Goal: Information Seeking & Learning: Learn about a topic

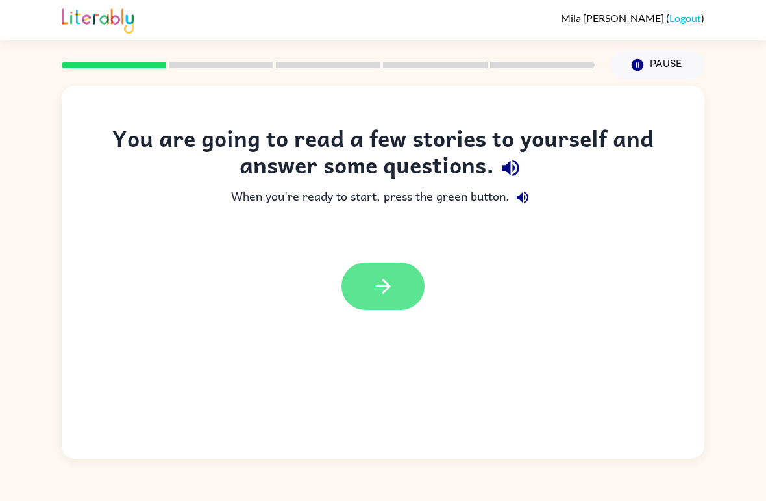
click at [375, 295] on icon "button" at bounding box center [383, 286] width 23 height 23
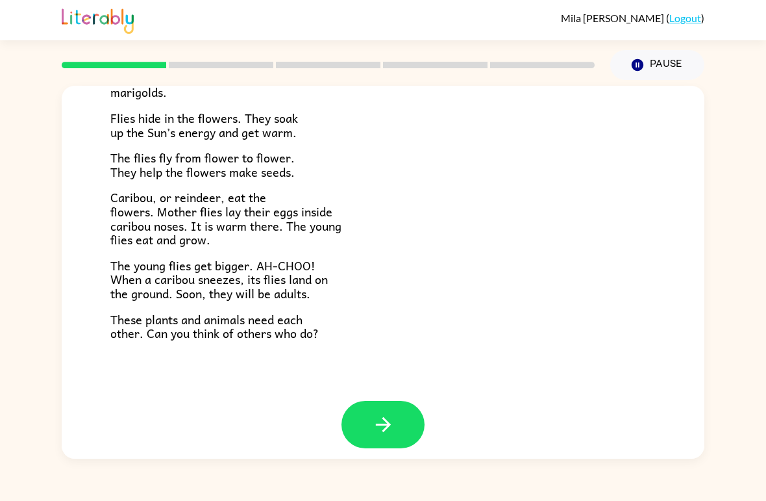
scroll to position [256, 0]
click at [386, 420] on icon "button" at bounding box center [382, 424] width 15 height 15
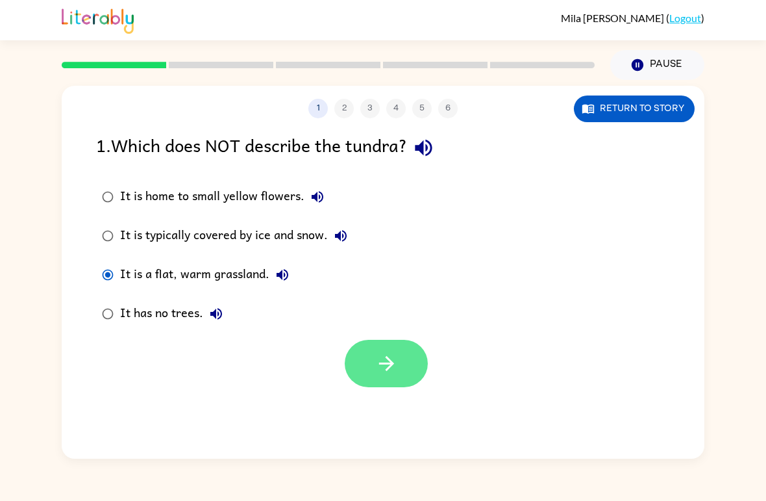
click at [396, 360] on icon "button" at bounding box center [386, 363] width 23 height 23
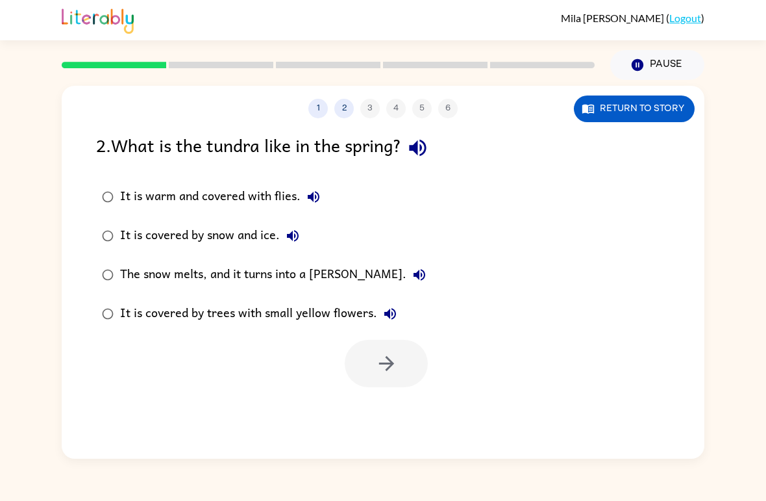
click at [241, 276] on div "The snow melts, and it turns into a [PERSON_NAME]." at bounding box center [276, 275] width 312 height 26
click at [394, 360] on icon "button" at bounding box center [386, 363] width 23 height 23
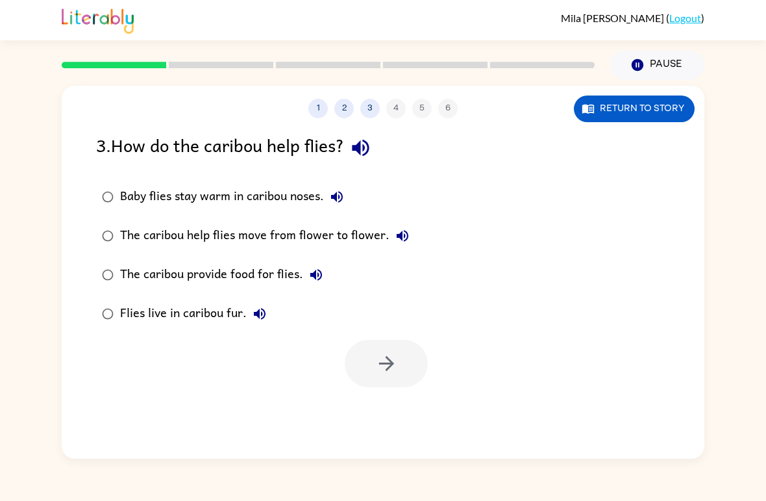
click at [187, 198] on div "Baby flies stay warm in caribou noses." at bounding box center [235, 197] width 230 height 26
click at [350, 247] on div "The caribou help flies move from flower to flower." at bounding box center [267, 236] width 295 height 26
click at [399, 364] on button "button" at bounding box center [386, 363] width 83 height 47
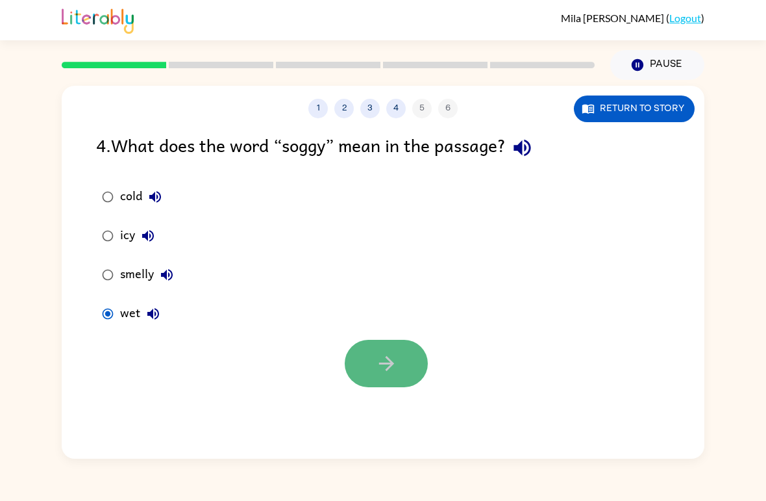
click at [356, 373] on button "button" at bounding box center [386, 363] width 83 height 47
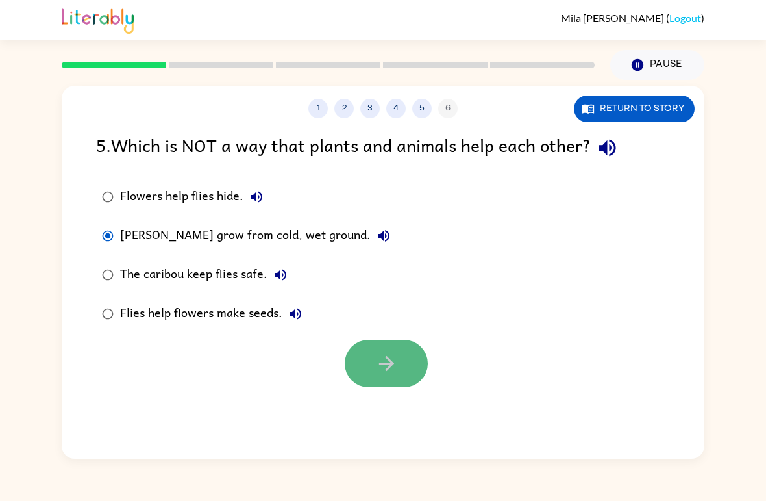
click at [393, 378] on button "button" at bounding box center [386, 363] width 83 height 47
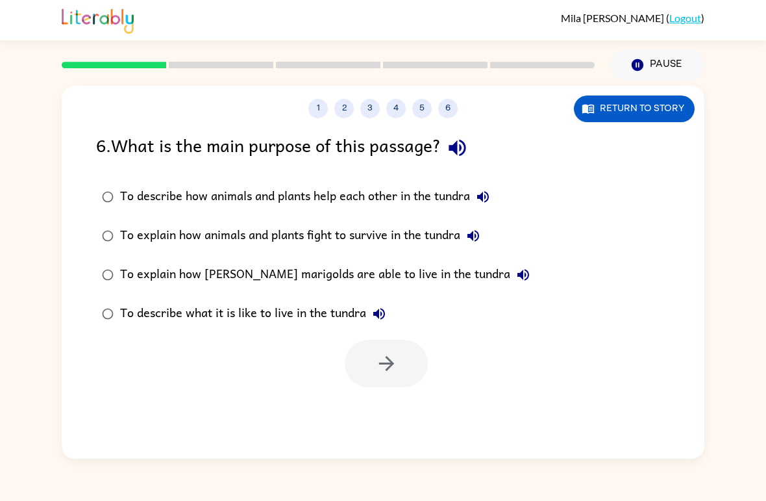
click at [238, 207] on div "To describe how animals and plants help each other in the tundra" at bounding box center [308, 197] width 376 height 26
click at [396, 360] on icon "button" at bounding box center [386, 363] width 23 height 23
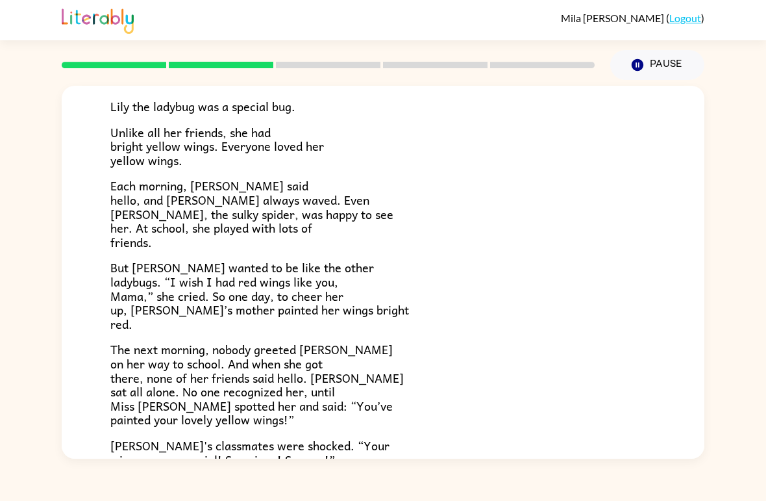
scroll to position [137, 0]
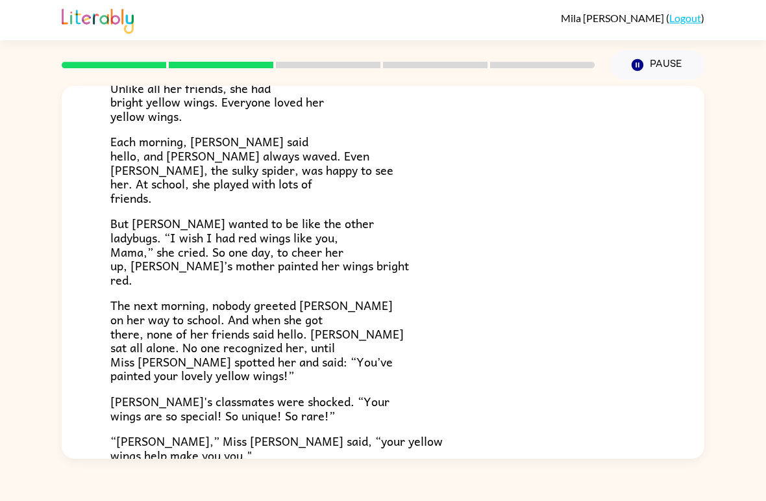
click at [234, 155] on span "Each morning, [PERSON_NAME] said hello, and [PERSON_NAME] always waved. Even [P…" at bounding box center [251, 169] width 283 height 75
click at [232, 155] on span "Each morning, [PERSON_NAME] said hello, and [PERSON_NAME] always waved. Even [P…" at bounding box center [251, 169] width 283 height 75
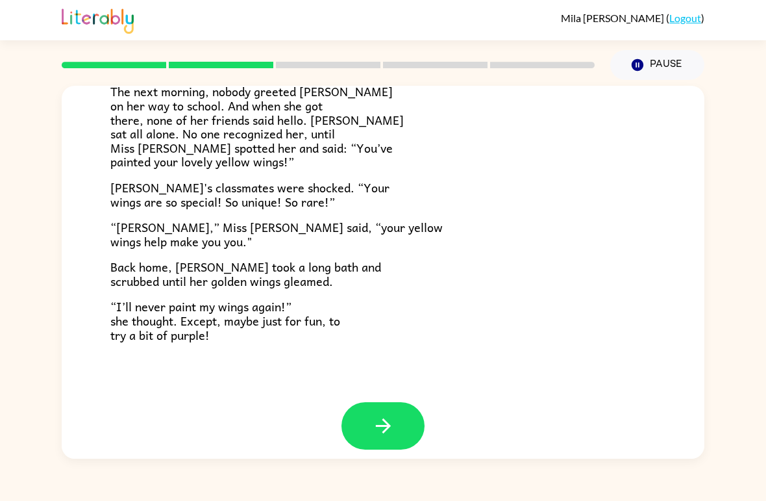
scroll to position [349, 0]
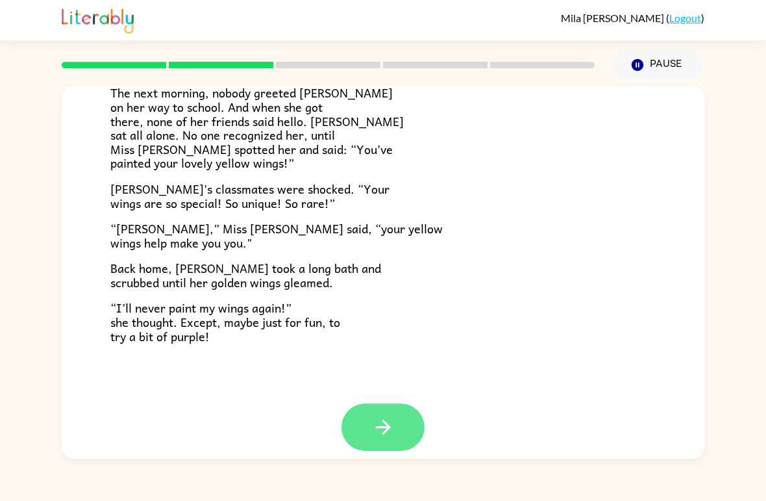
click at [382, 416] on icon "button" at bounding box center [383, 427] width 23 height 23
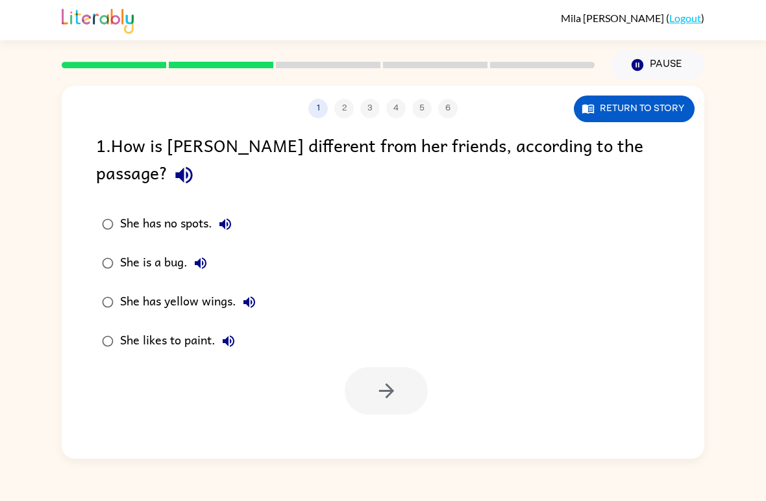
scroll to position [0, 0]
click at [392, 379] on icon "button" at bounding box center [386, 390] width 23 height 23
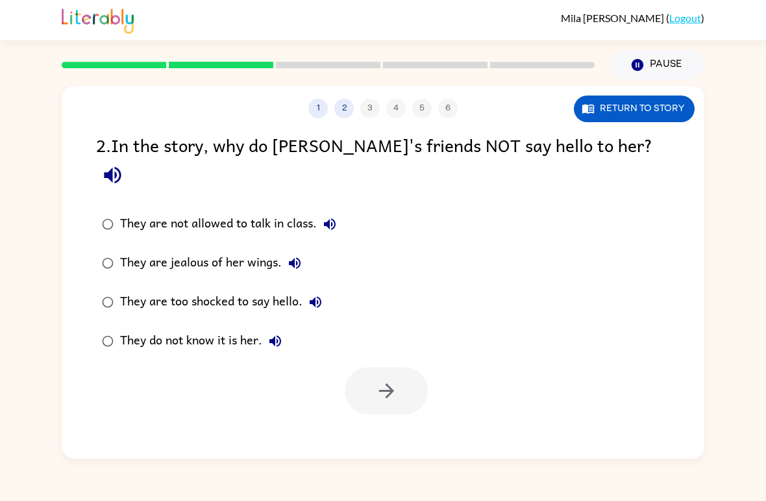
click at [161, 328] on div "They do not know it is her." at bounding box center [204, 341] width 168 height 26
click at [375, 383] on button "button" at bounding box center [386, 390] width 83 height 47
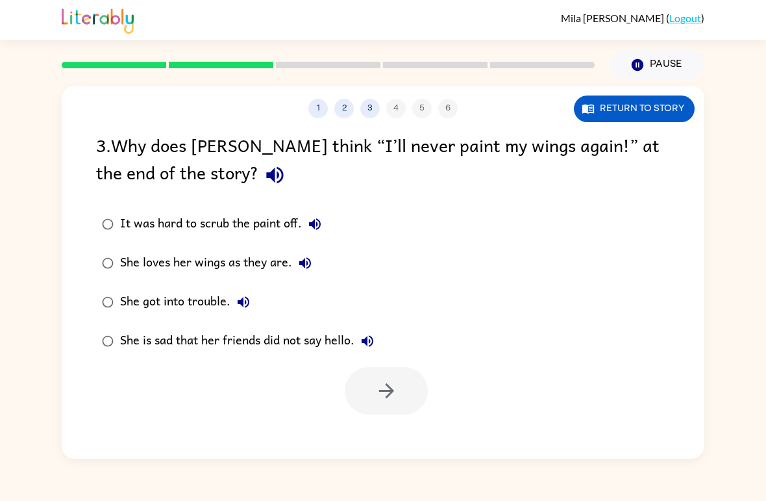
click at [210, 266] on div "She loves her wings as they are." at bounding box center [219, 263] width 198 height 26
click at [392, 385] on icon "button" at bounding box center [386, 390] width 23 height 23
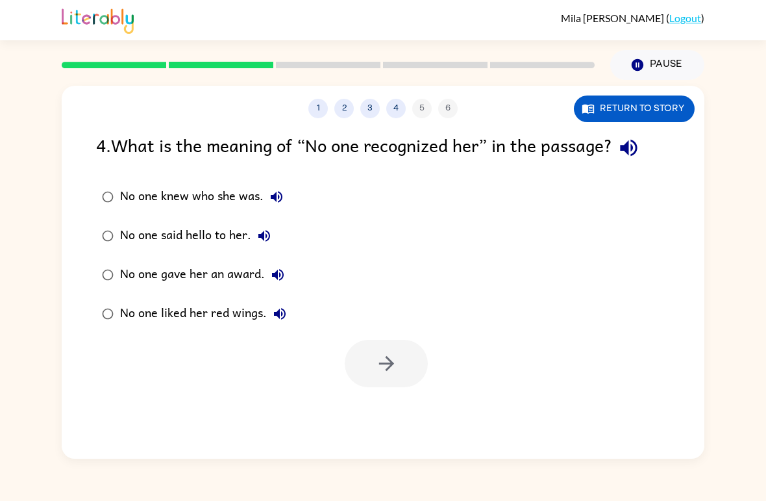
click at [136, 194] on div "No one knew who she was." at bounding box center [204, 197] width 169 height 26
click at [405, 349] on button "button" at bounding box center [386, 363] width 83 height 47
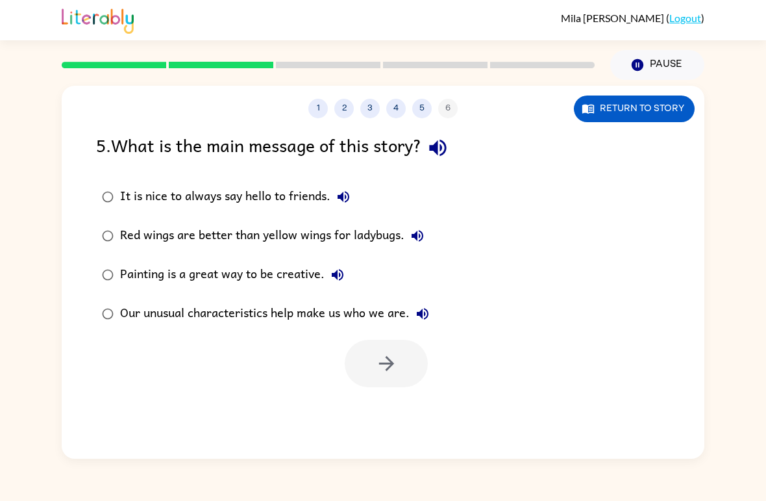
click at [286, 327] on div "Our unusual characteristics help make us who we are." at bounding box center [278, 314] width 316 height 26
click at [377, 381] on button "button" at bounding box center [386, 363] width 83 height 47
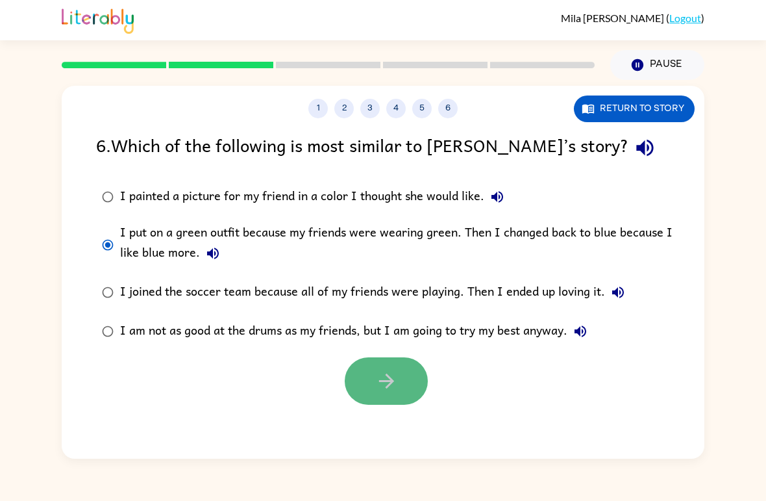
click at [416, 386] on button "button" at bounding box center [386, 380] width 83 height 47
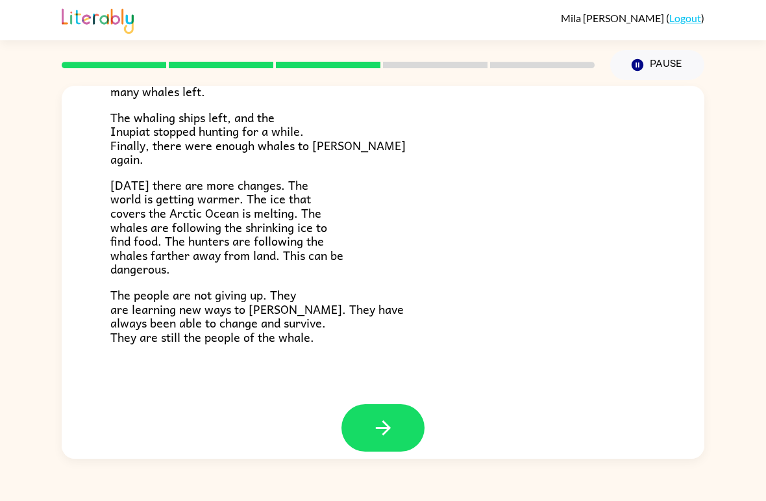
scroll to position [421, 0]
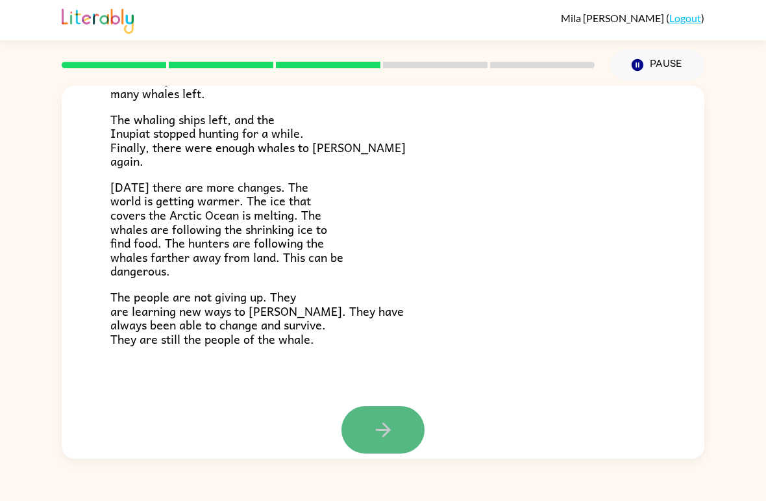
click at [373, 418] on icon "button" at bounding box center [383, 429] width 23 height 23
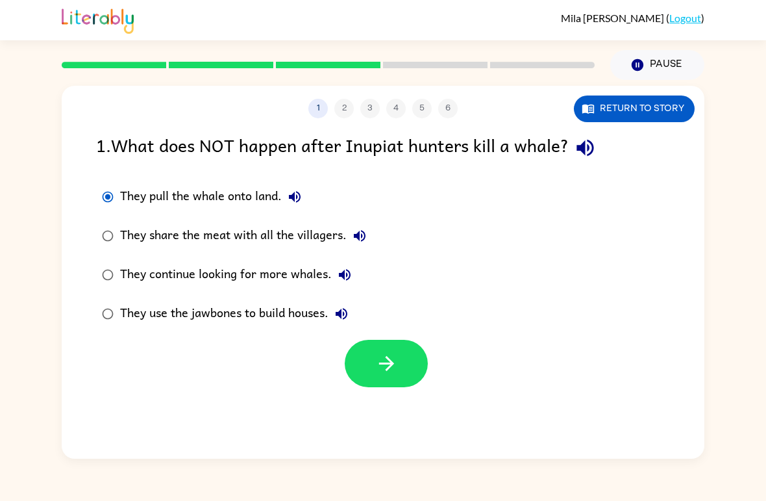
click at [251, 273] on div "They continue looking for more whales." at bounding box center [239, 275] width 238 height 26
click at [371, 356] on button "button" at bounding box center [386, 363] width 83 height 47
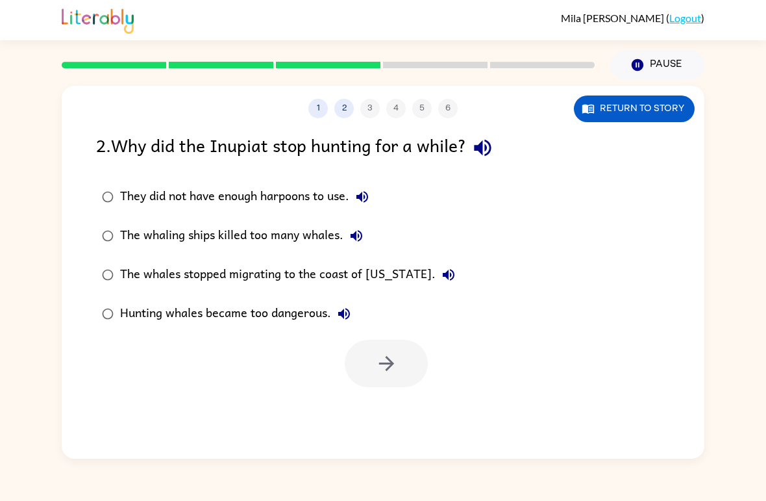
click at [130, 310] on div "Hunting whales became too dangerous." at bounding box center [238, 314] width 237 height 26
click at [374, 348] on button "button" at bounding box center [386, 363] width 83 height 47
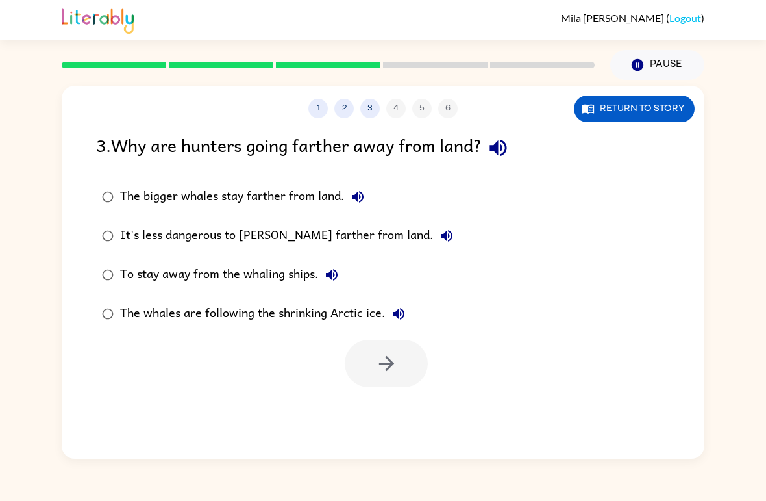
click at [251, 320] on div "The whales are following the shrinking Arctic ice." at bounding box center [266, 314] width 292 height 26
click at [375, 354] on icon "button" at bounding box center [386, 363] width 23 height 23
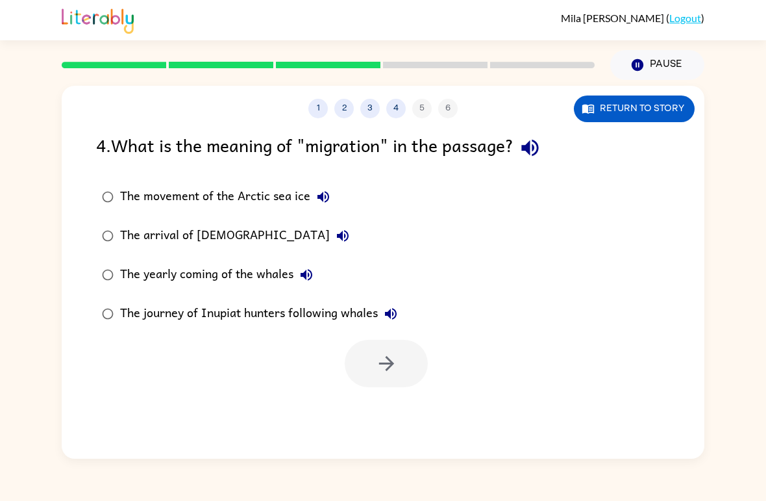
click at [186, 205] on div "The movement of the Arctic sea ice" at bounding box center [228, 197] width 216 height 26
click at [406, 377] on button "button" at bounding box center [386, 363] width 83 height 47
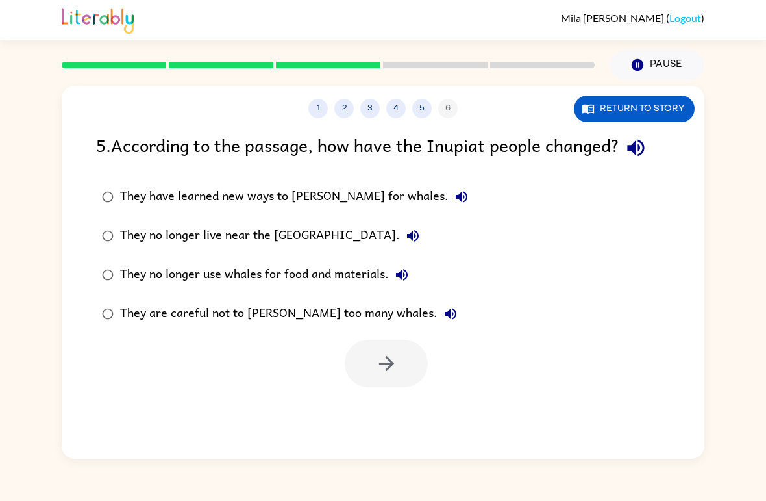
click at [166, 313] on div "They are careful not to [PERSON_NAME] too many whales." at bounding box center [291, 314] width 343 height 26
click at [434, 336] on div at bounding box center [383, 360] width 643 height 54
click at [392, 348] on button "button" at bounding box center [386, 363] width 83 height 47
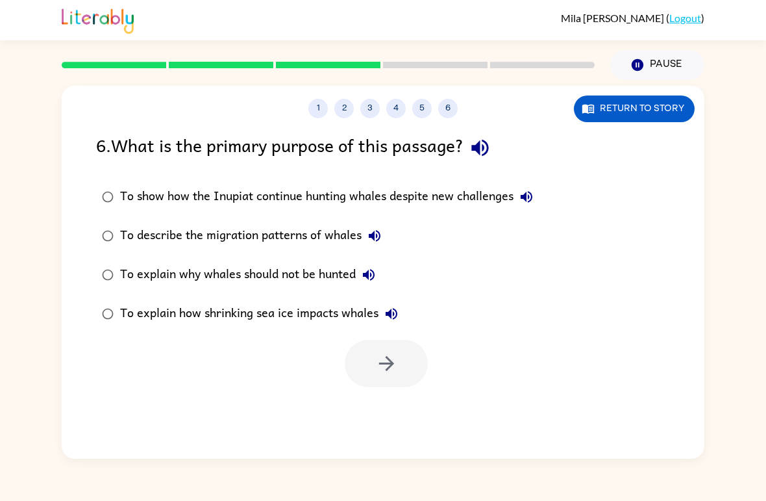
click at [300, 284] on div "To explain why whales should not be hunted" at bounding box center [251, 275] width 262 height 26
click at [429, 373] on div at bounding box center [383, 360] width 643 height 54
click at [404, 367] on button "button" at bounding box center [386, 363] width 83 height 47
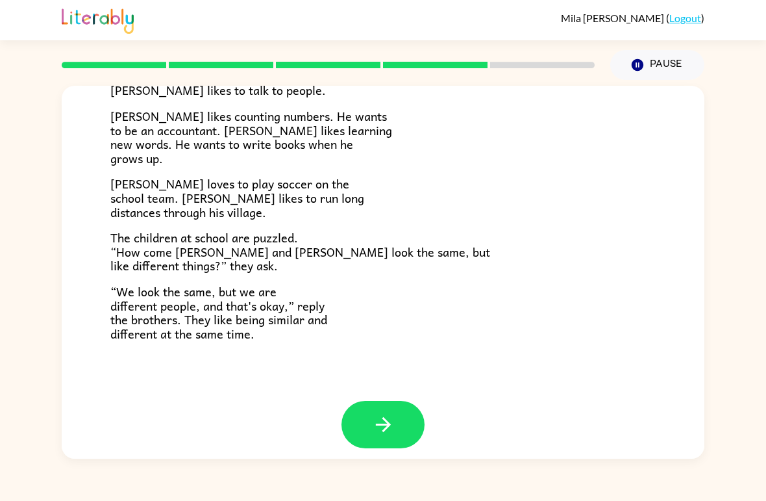
scroll to position [269, 0]
click at [365, 411] on button "button" at bounding box center [383, 424] width 83 height 47
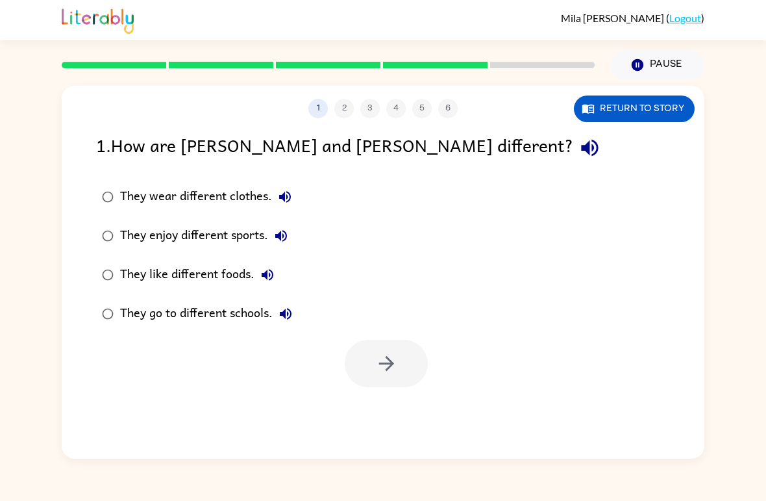
click at [129, 245] on div "They enjoy different sports." at bounding box center [207, 236] width 174 height 26
click at [387, 355] on icon "button" at bounding box center [386, 363] width 23 height 23
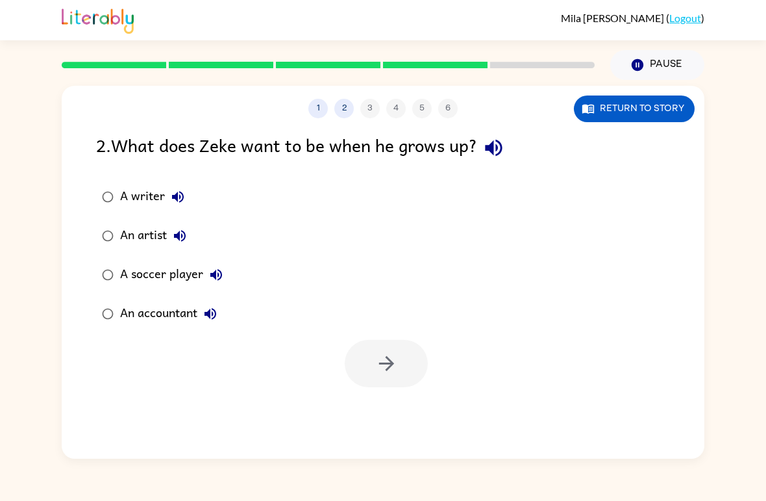
click at [651, 123] on div "1 2 3 4 5 6 Return to story 2 . What does Zeke want to be when he grows up? A w…" at bounding box center [383, 272] width 643 height 373
click at [664, 107] on button "Return to story" at bounding box center [634, 108] width 121 height 27
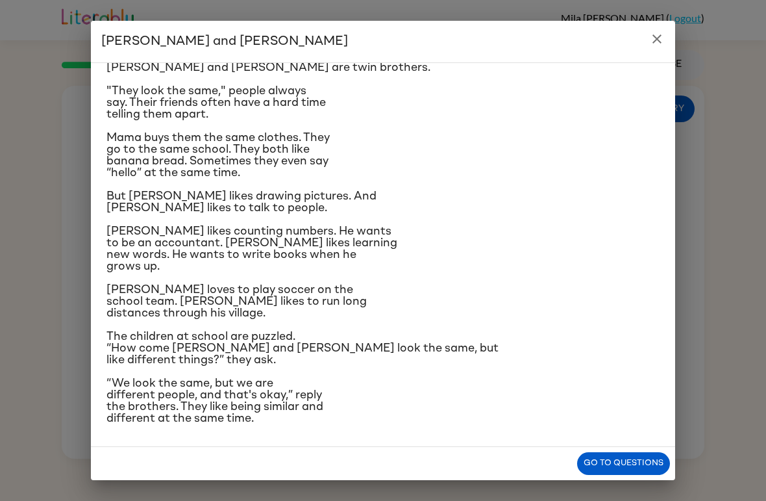
scroll to position [136, 0]
click at [90, 240] on div "[PERSON_NAME] and [PERSON_NAME] and [PERSON_NAME] are twin brothers. "They look…" at bounding box center [383, 250] width 766 height 501
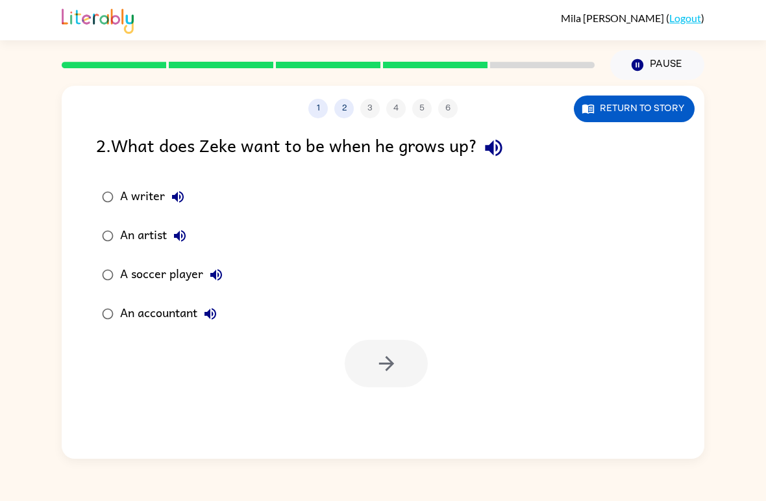
click at [139, 200] on div "A writer" at bounding box center [155, 197] width 71 height 26
click at [423, 383] on div at bounding box center [386, 363] width 83 height 47
click at [410, 377] on button "button" at bounding box center [386, 363] width 83 height 47
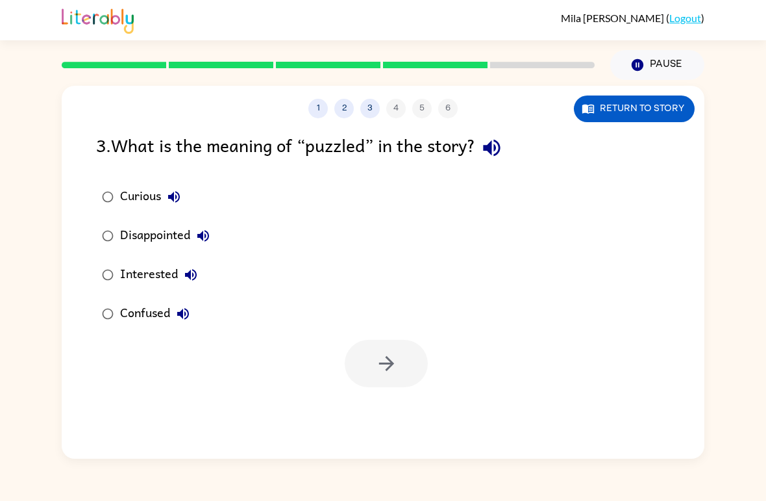
click at [136, 326] on div "Confused" at bounding box center [158, 314] width 76 height 26
click at [374, 367] on button "button" at bounding box center [386, 363] width 83 height 47
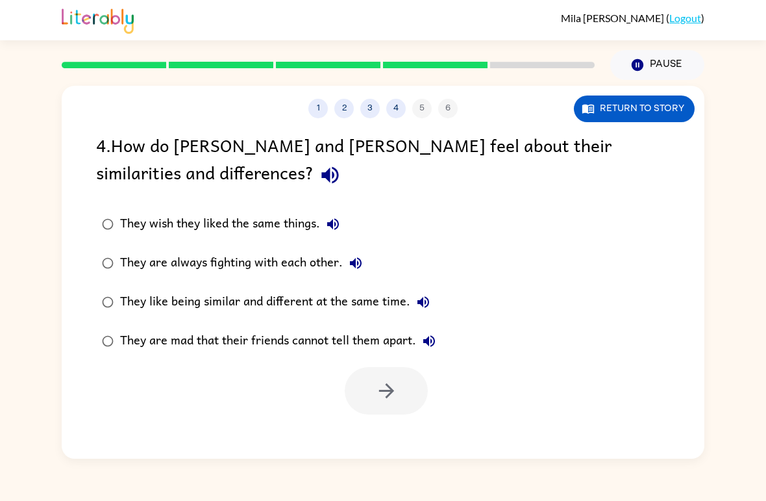
click at [204, 297] on div "They like being similar and different at the same time." at bounding box center [278, 302] width 316 height 26
click at [404, 411] on button "button" at bounding box center [386, 390] width 83 height 47
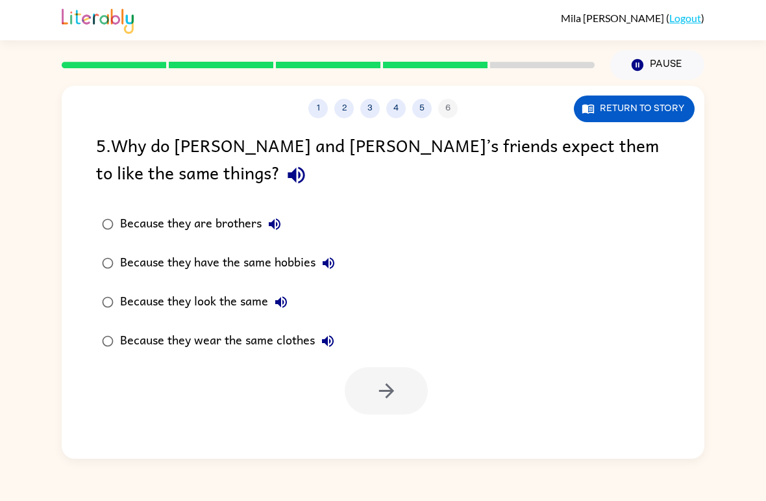
click at [218, 306] on div "Because they look the same" at bounding box center [207, 302] width 174 height 26
click at [233, 346] on div "Because they wear the same clothes" at bounding box center [230, 341] width 221 height 26
click at [210, 300] on div "Because they look the same" at bounding box center [207, 302] width 174 height 26
click at [401, 393] on button "button" at bounding box center [386, 390] width 83 height 47
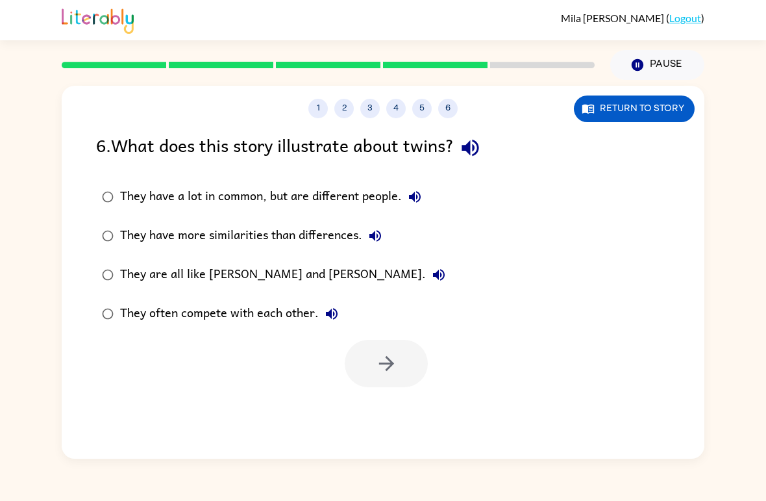
click at [186, 195] on div "They have a lot in common, but are different people." at bounding box center [274, 197] width 308 height 26
click at [383, 358] on icon "button" at bounding box center [386, 363] width 23 height 23
